Goal: Task Accomplishment & Management: Manage account settings

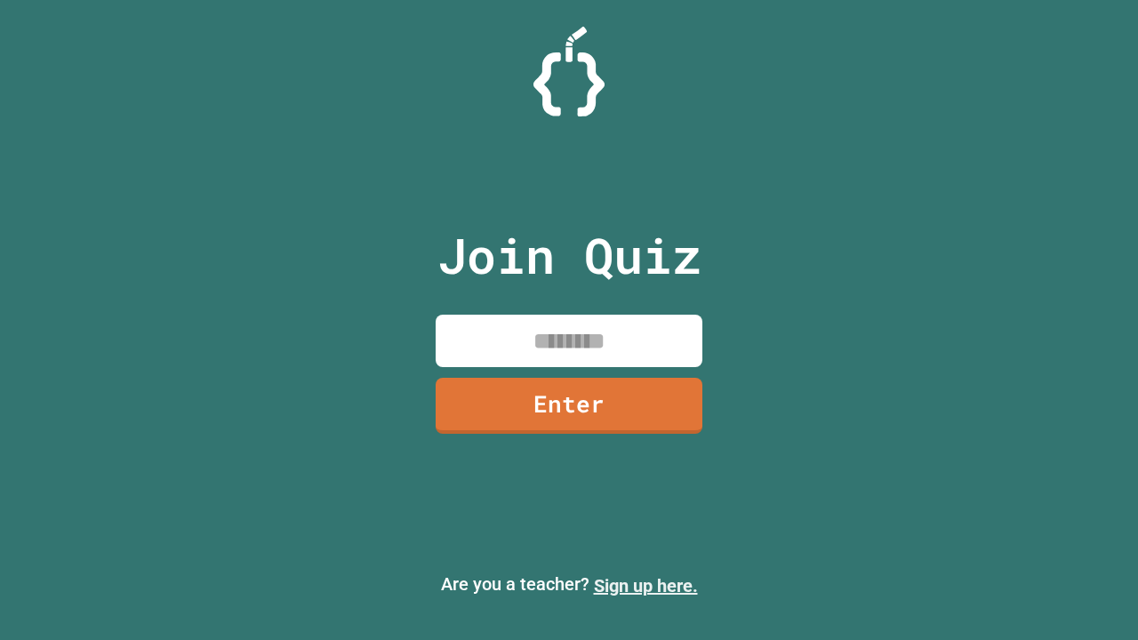
click at [645, 586] on link "Sign up here." at bounding box center [646, 585] width 104 height 21
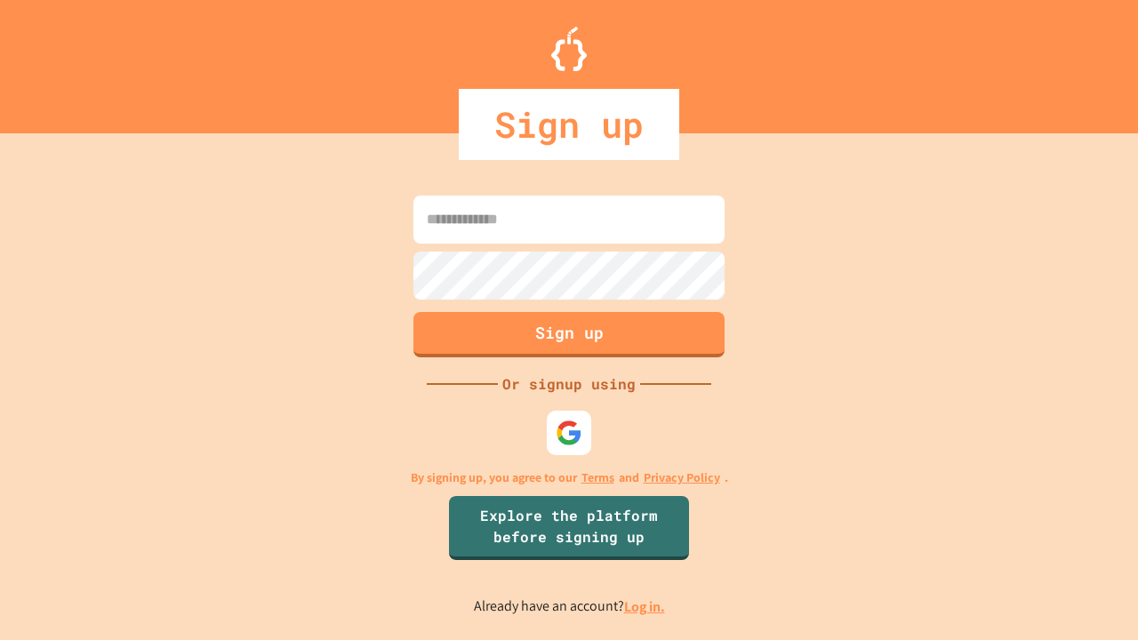
click at [645, 606] on link "Log in." at bounding box center [644, 606] width 41 height 19
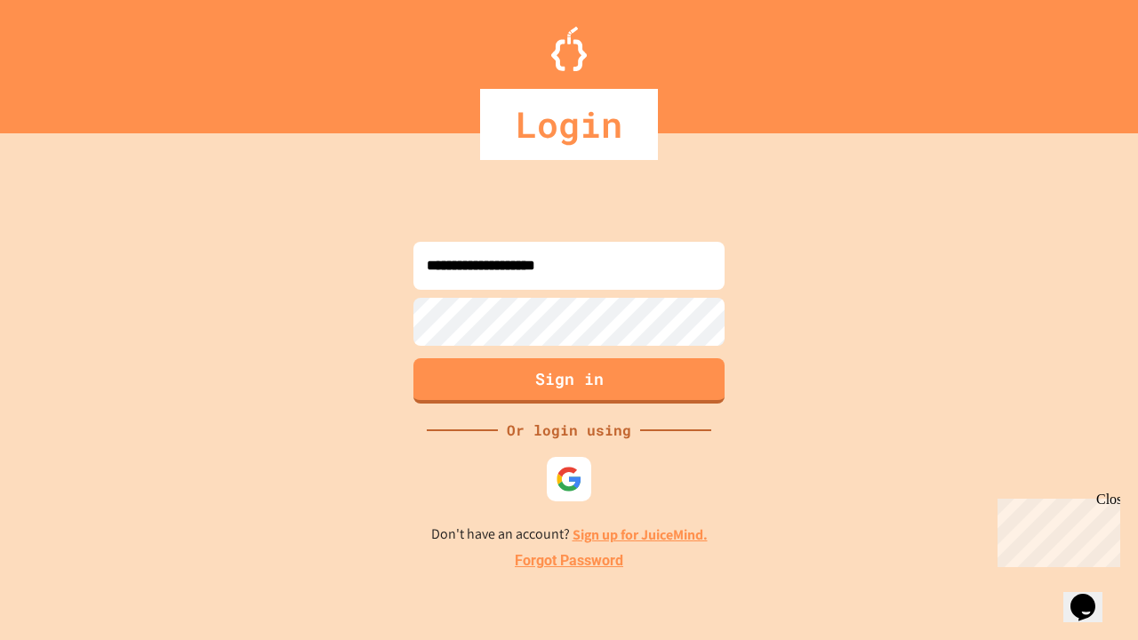
type input "**********"
